Goal: Contribute content: Add original content to the website for others to see

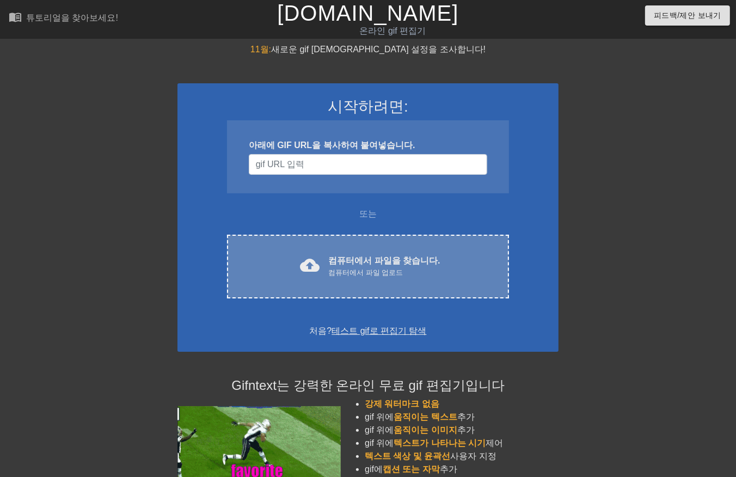
click at [355, 264] on font "컴퓨터에서 파일을 찾습니다." at bounding box center [384, 260] width 112 height 9
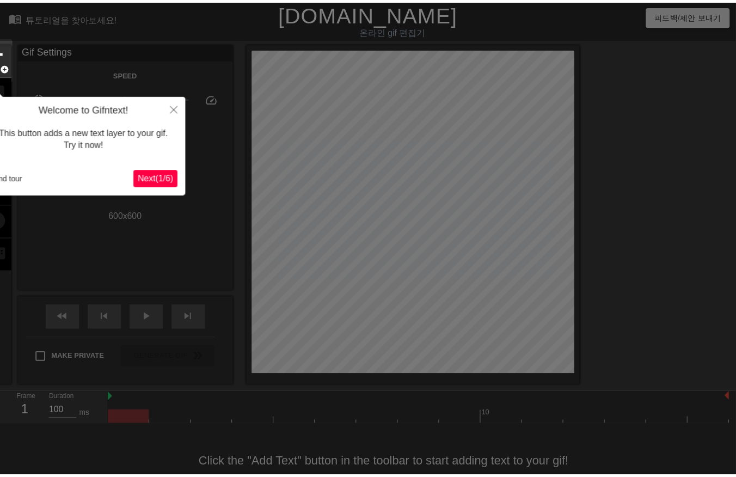
scroll to position [26, 0]
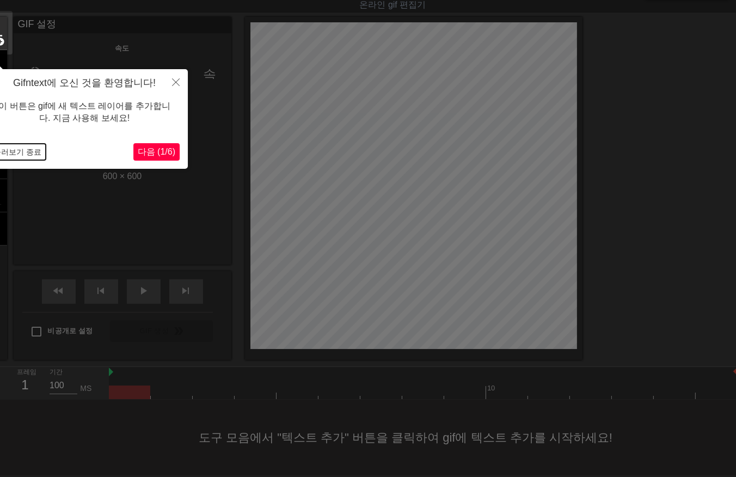
click at [14, 147] on button "둘러보기 종료" at bounding box center [17, 152] width 57 height 16
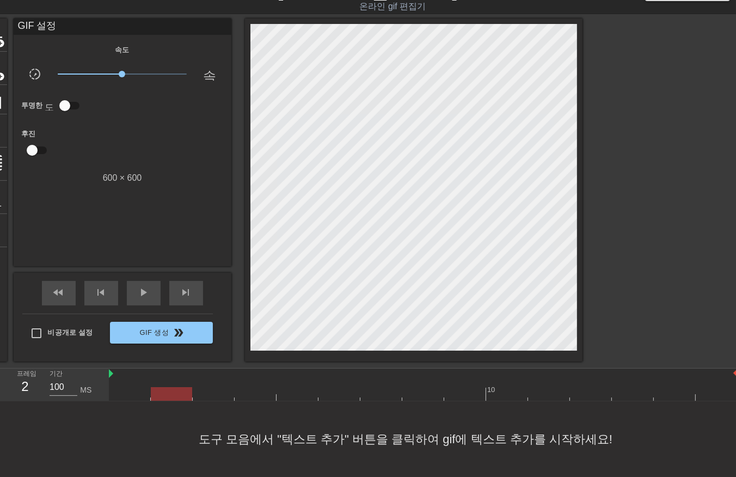
drag, startPoint x: 171, startPoint y: 387, endPoint x: 186, endPoint y: 395, distance: 17.6
click at [172, 388] on div at bounding box center [423, 394] width 629 height 14
drag, startPoint x: 216, startPoint y: 387, endPoint x: 231, endPoint y: 391, distance: 15.1
click at [219, 389] on div at bounding box center [423, 394] width 629 height 14
drag, startPoint x: 253, startPoint y: 386, endPoint x: 269, endPoint y: 391, distance: 16.7
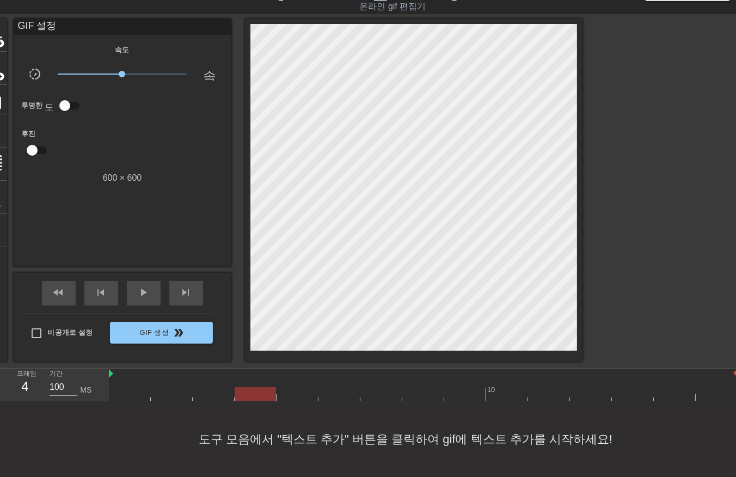
click at [253, 387] on div at bounding box center [423, 394] width 629 height 14
click at [300, 393] on div at bounding box center [423, 394] width 629 height 14
drag, startPoint x: 337, startPoint y: 388, endPoint x: 345, endPoint y: 388, distance: 8.2
click at [340, 388] on div at bounding box center [423, 394] width 629 height 14
click at [384, 393] on div at bounding box center [423, 394] width 629 height 14
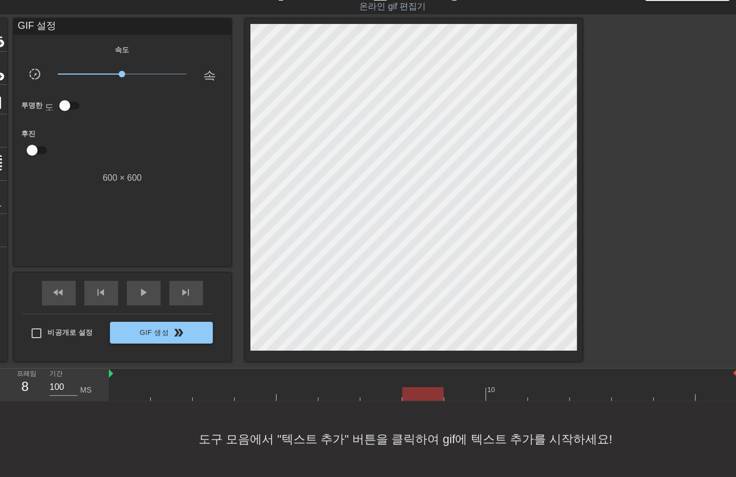
click at [431, 390] on div at bounding box center [423, 394] width 629 height 14
click at [463, 387] on div at bounding box center [423, 394] width 629 height 14
click at [514, 389] on div at bounding box center [423, 394] width 629 height 14
click at [551, 389] on div at bounding box center [423, 394] width 629 height 14
drag, startPoint x: 596, startPoint y: 391, endPoint x: 607, endPoint y: 393, distance: 11.6
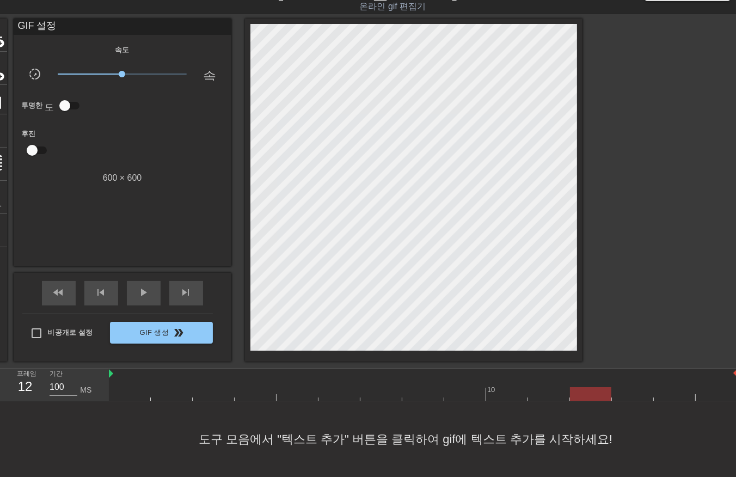
click at [597, 392] on div at bounding box center [423, 394] width 629 height 14
drag, startPoint x: 636, startPoint y: 391, endPoint x: 652, endPoint y: 387, distance: 16.8
click at [639, 392] on div at bounding box center [423, 394] width 629 height 14
drag, startPoint x: 666, startPoint y: 384, endPoint x: 686, endPoint y: 385, distance: 20.7
click at [666, 384] on div at bounding box center [675, 387] width 42 height 14
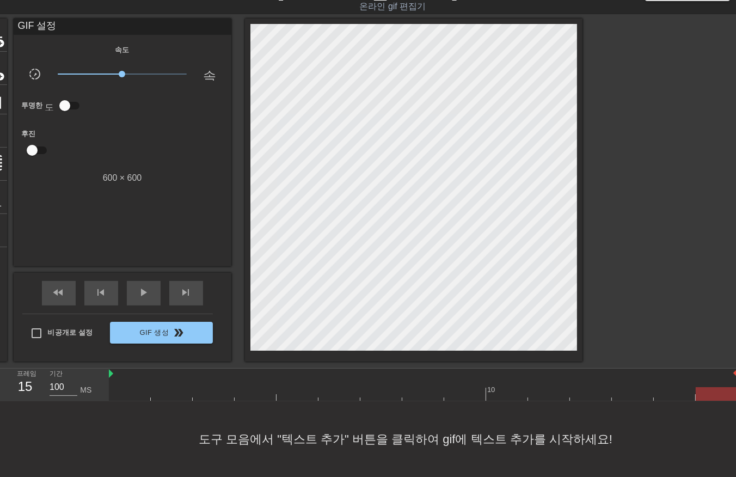
click at [712, 383] on div at bounding box center [717, 387] width 42 height 14
